Goal: Information Seeking & Learning: Learn about a topic

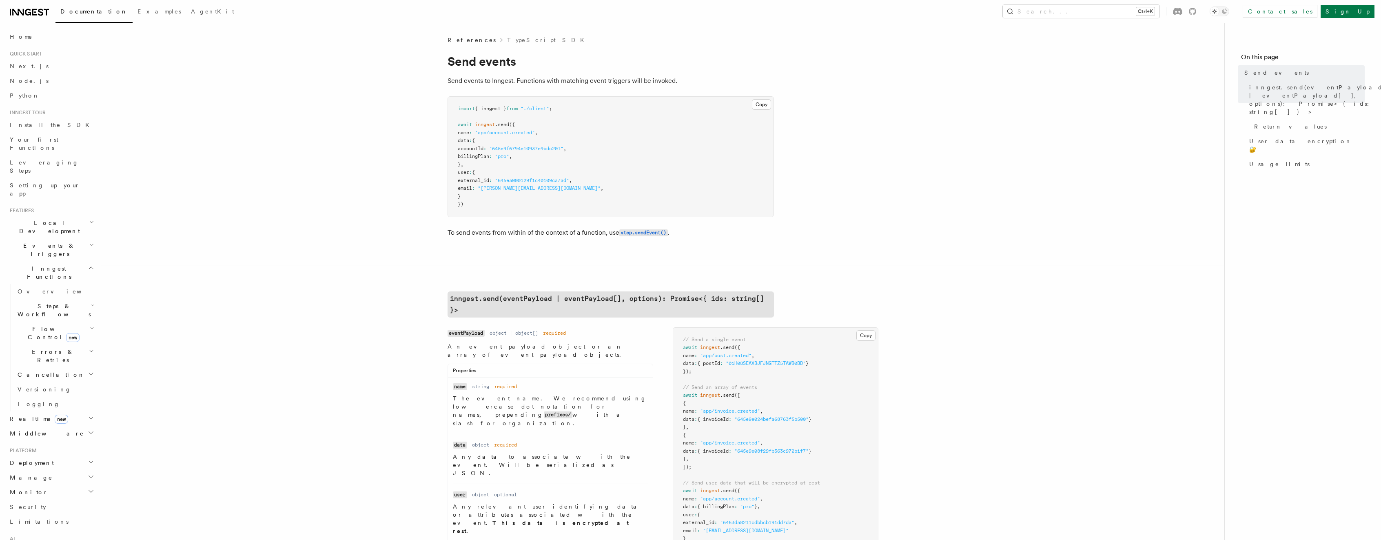
scroll to position [275, 0]
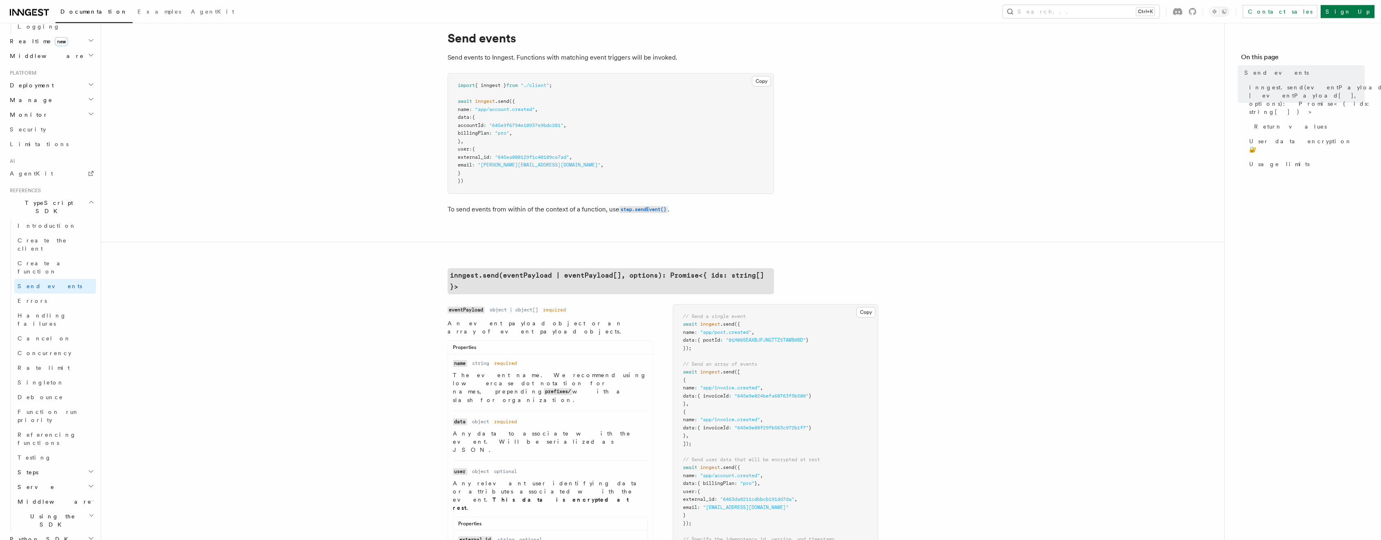
scroll to position [42, 0]
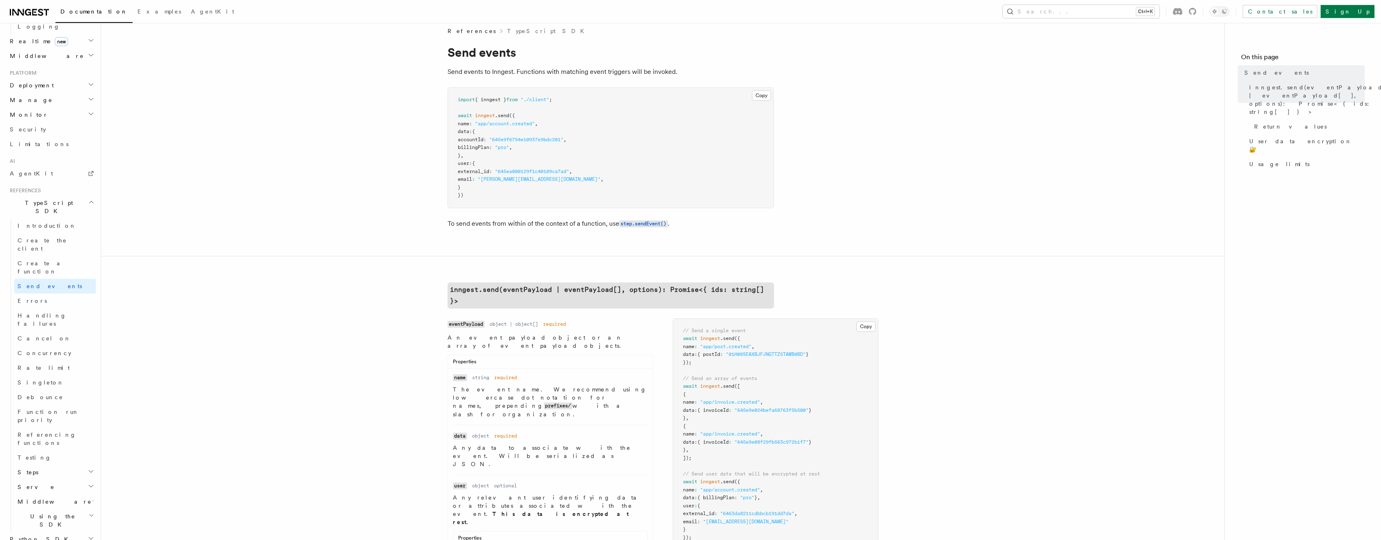
scroll to position [0, 0]
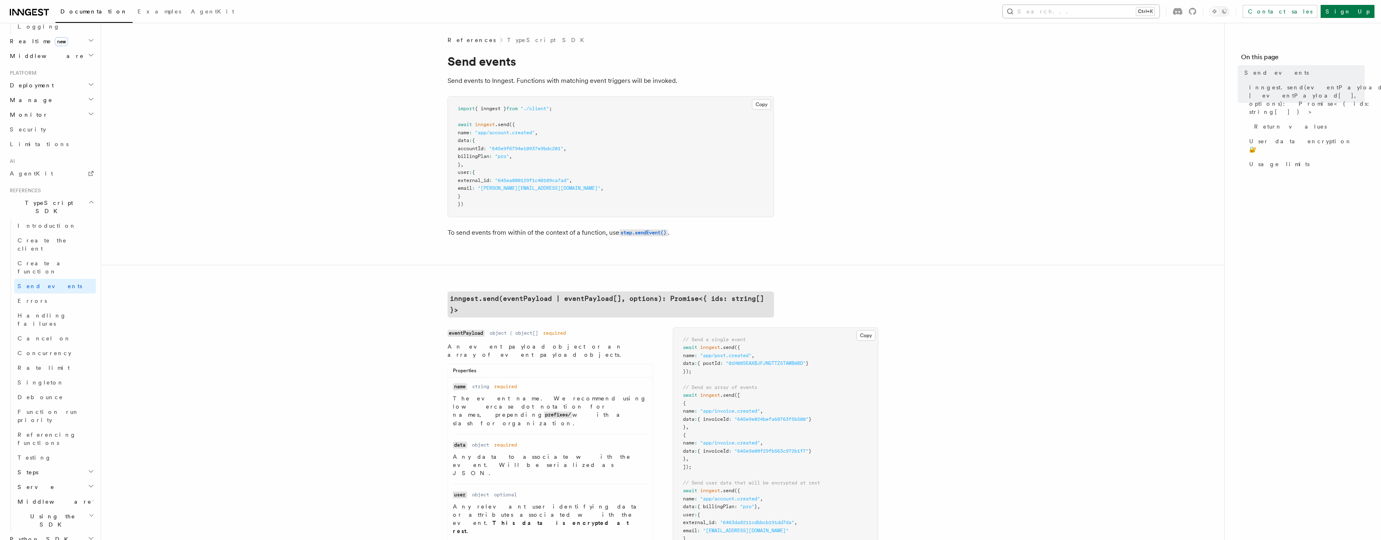
click at [1148, 14] on button "Search... Ctrl+K" at bounding box center [1081, 11] width 157 height 13
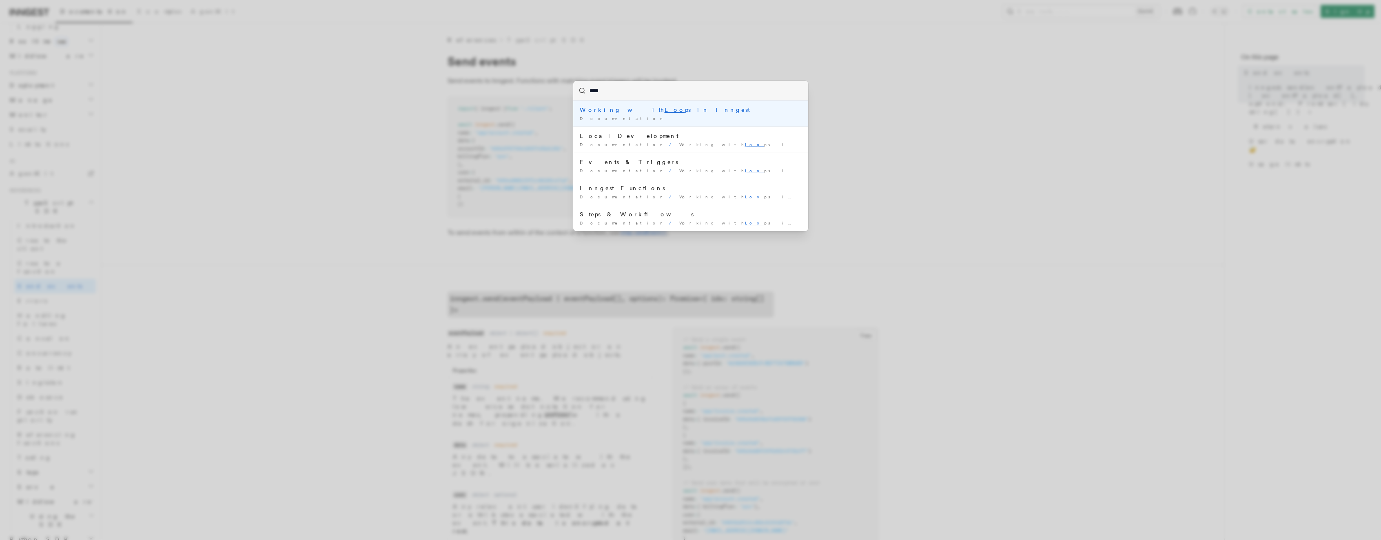
type input "*****"
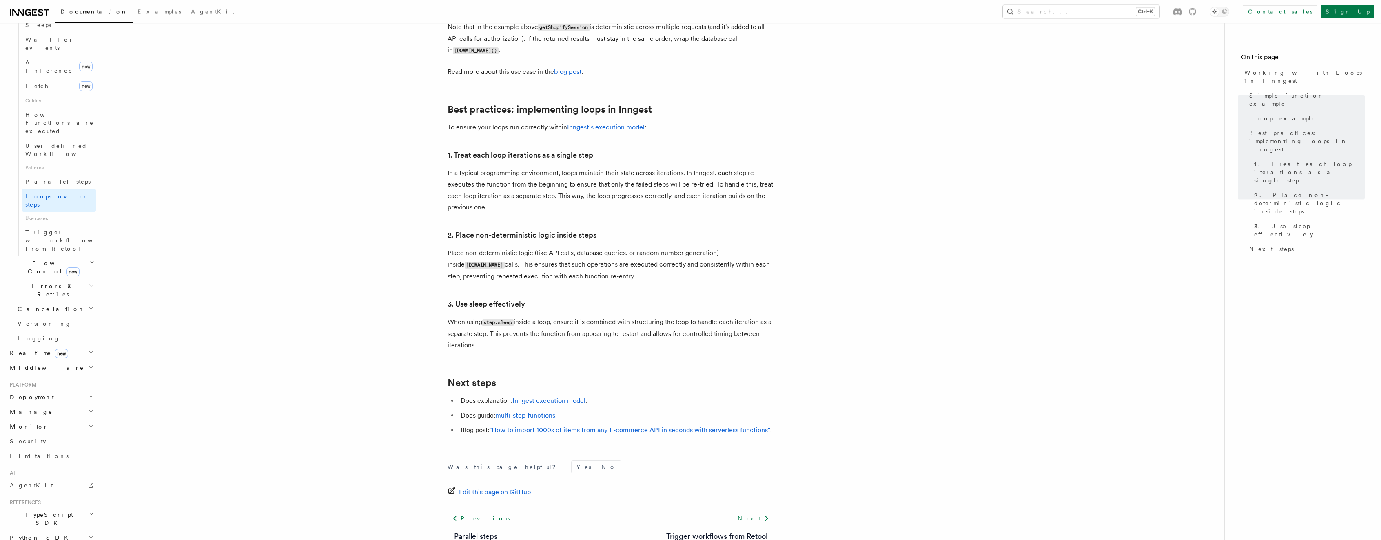
scroll to position [1256, 0]
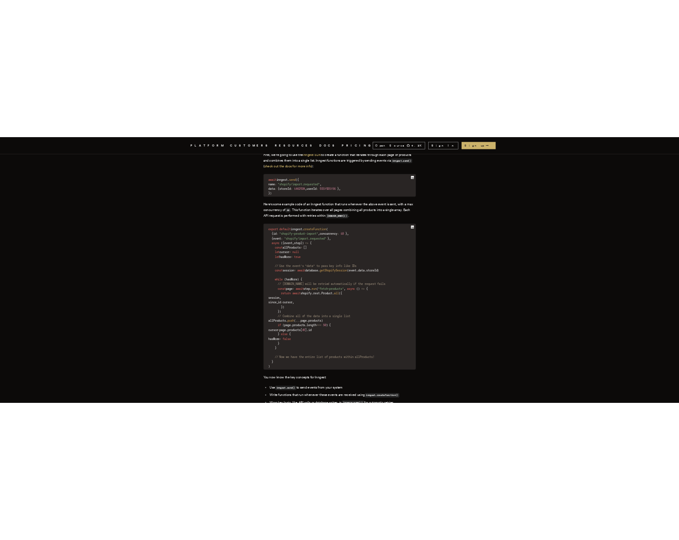
scroll to position [1207, 0]
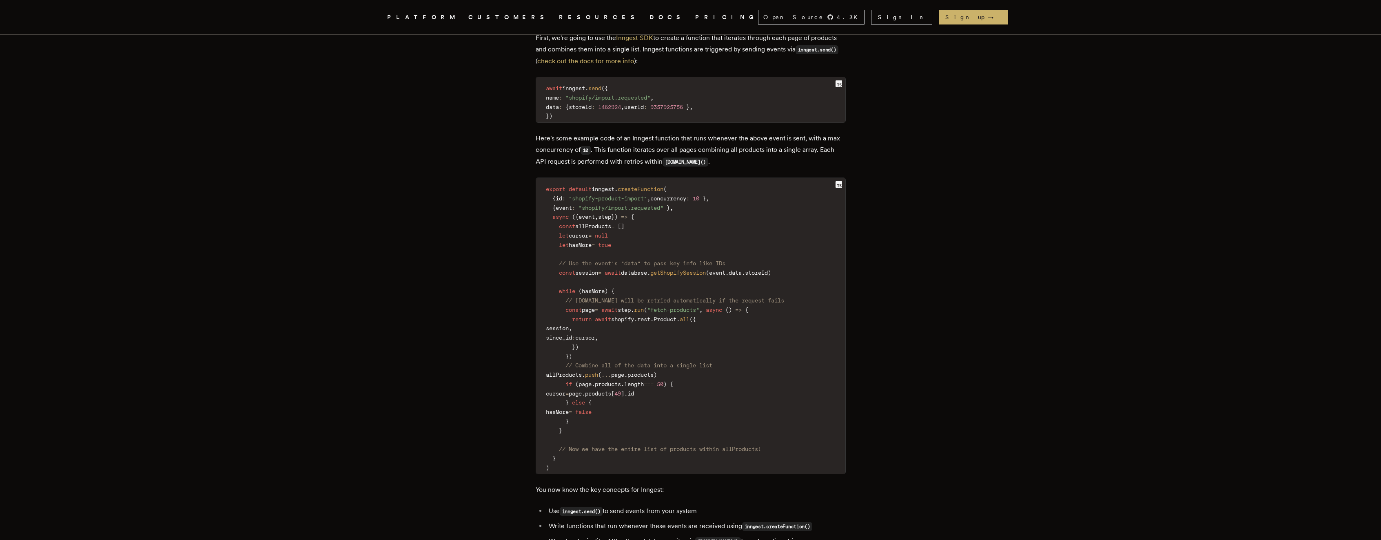
click at [392, 233] on div "How to import 1000s of items from any E-commerce API in seconds with serverless…" at bounding box center [690, 464] width 653 height 3273
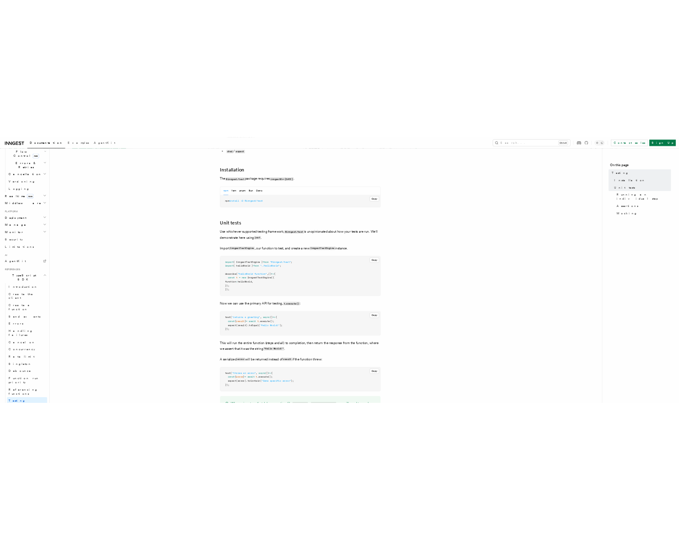
scroll to position [250, 0]
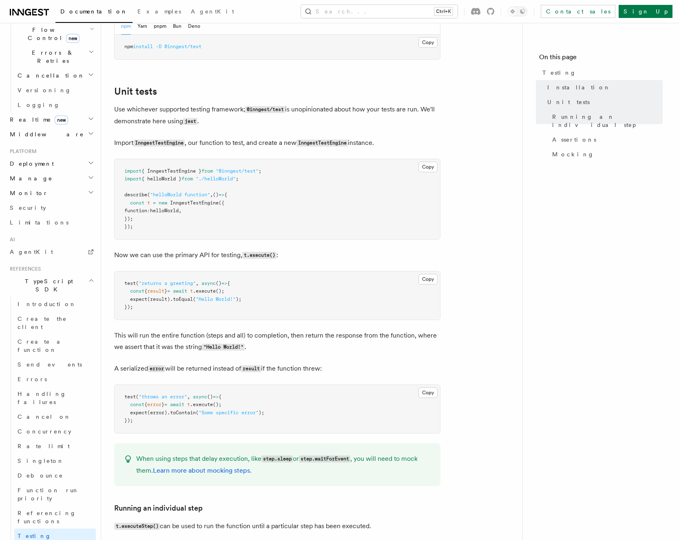
click at [544, 367] on nav "On this page Testing Installation Unit tests Running an individual step Asserti…" at bounding box center [601, 281] width 157 height 517
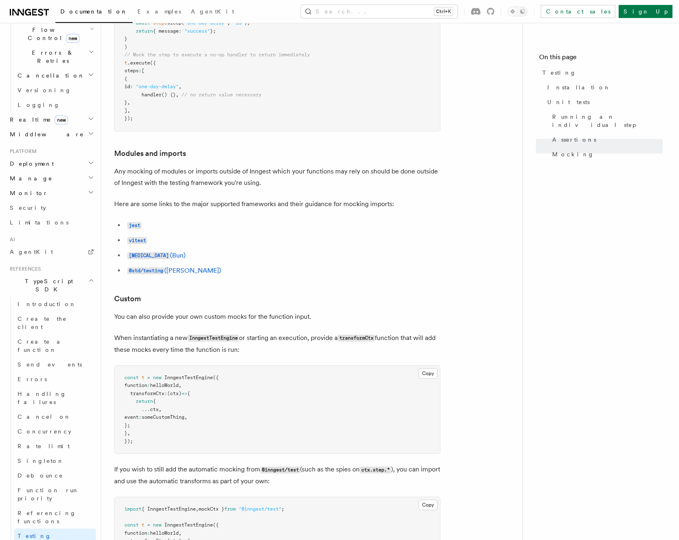
scroll to position [2335, 0]
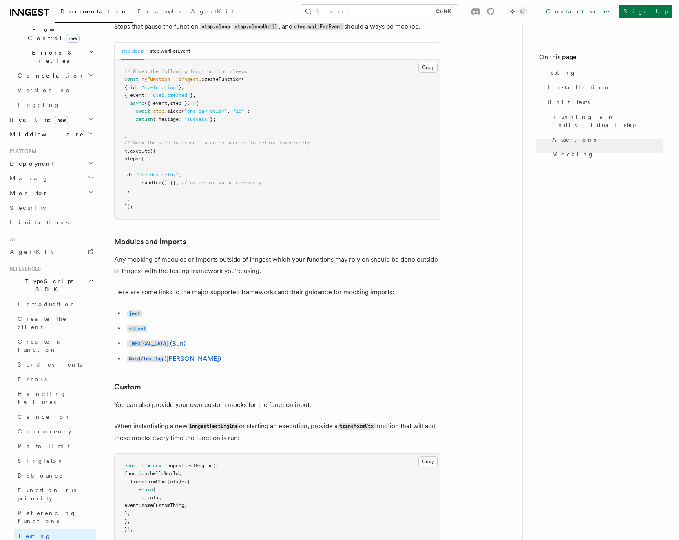
click at [142, 332] on code "vitest" at bounding box center [137, 328] width 20 height 7
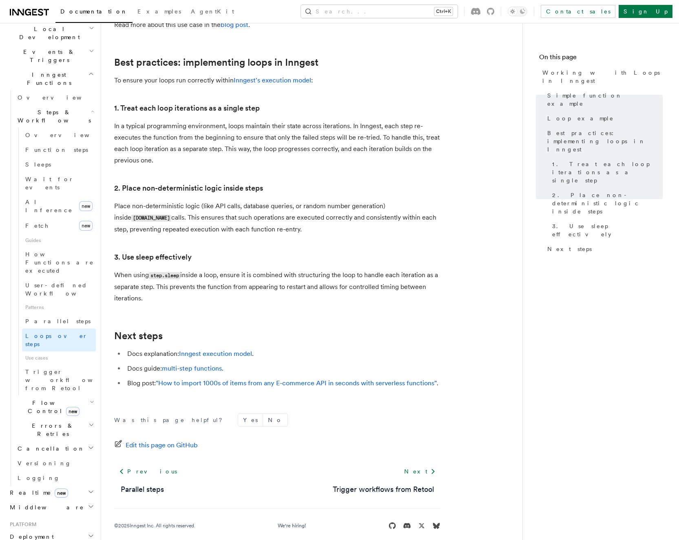
scroll to position [333, 0]
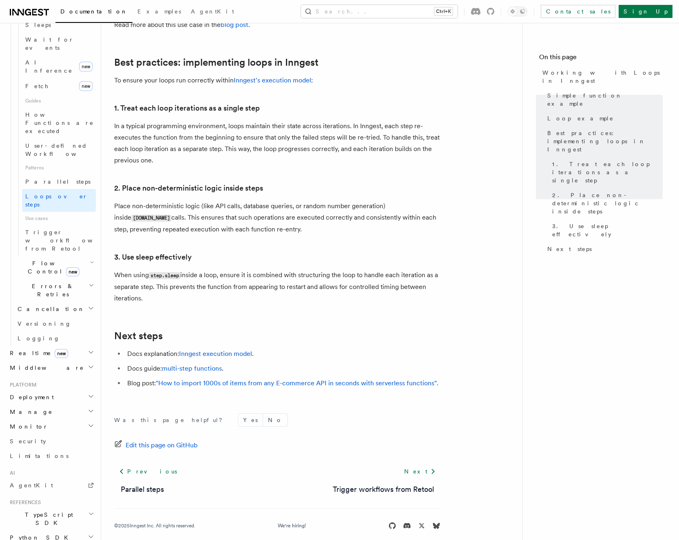
click at [87, 507] on h2 "TypeScript SDK" at bounding box center [51, 518] width 89 height 23
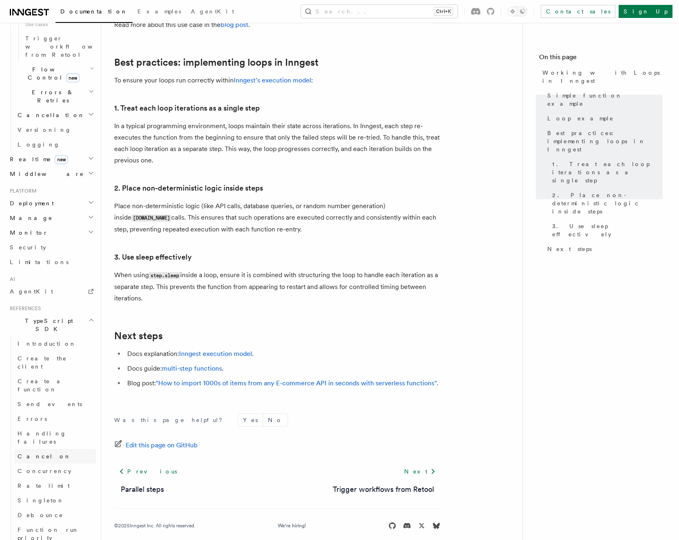
scroll to position [566, 0]
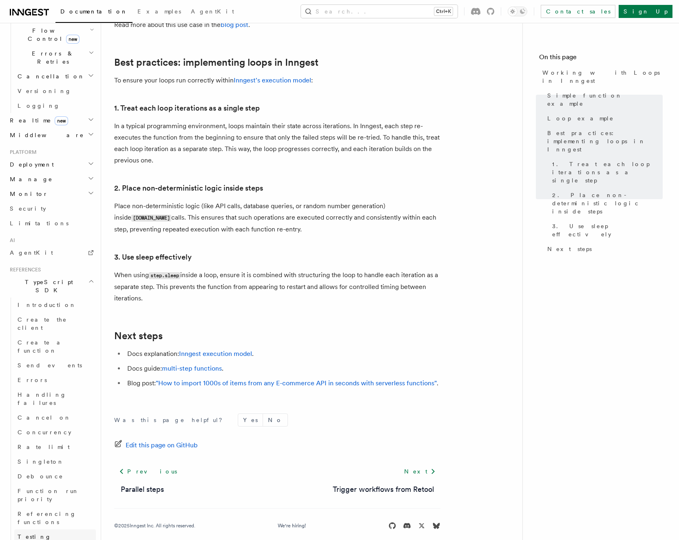
click at [38, 529] on link "Testing" at bounding box center [55, 536] width 82 height 15
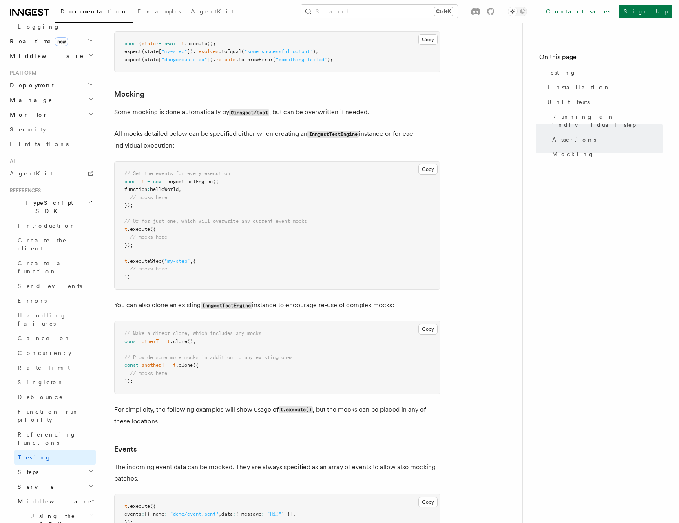
scroll to position [394, 0]
